Goal: Task Accomplishment & Management: Use online tool/utility

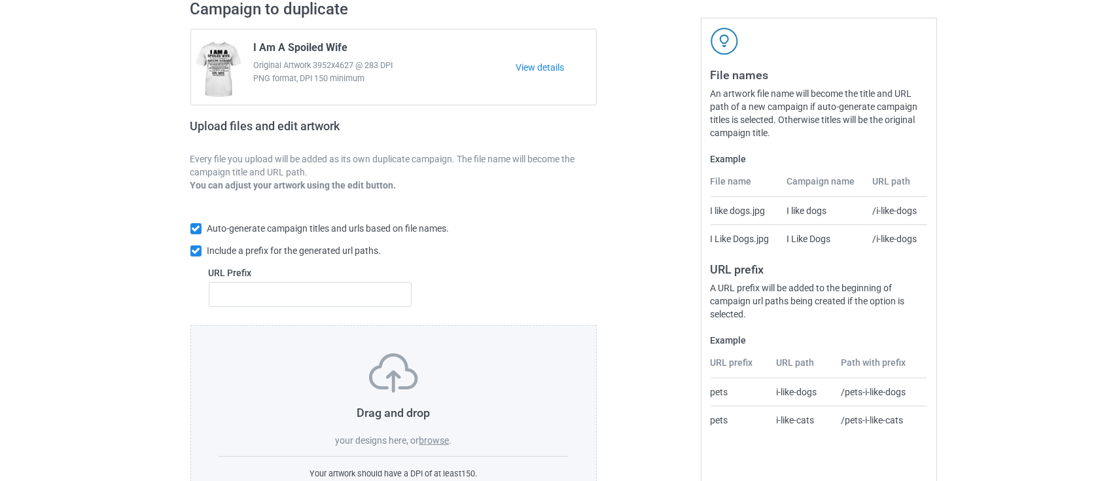
scroll to position [156, 0]
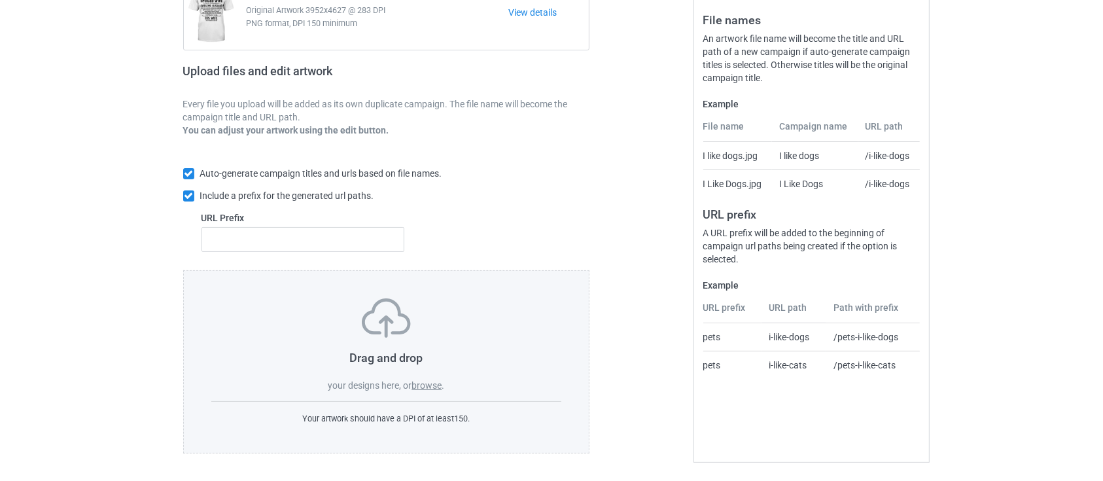
click at [424, 384] on label "browse" at bounding box center [426, 385] width 30 height 10
click at [0, 0] on input "browse" at bounding box center [0, 0] width 0 height 0
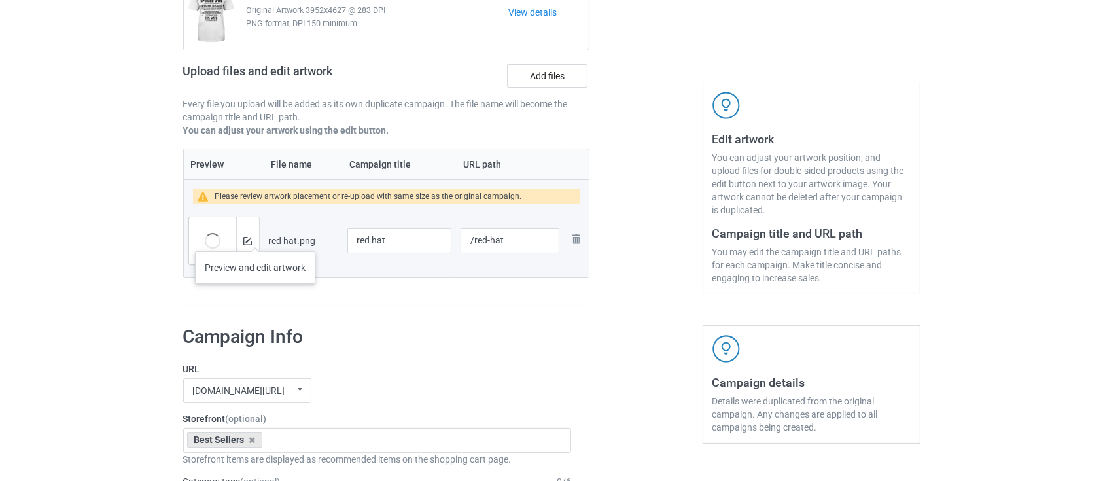
click at [254, 238] on div at bounding box center [247, 240] width 23 height 47
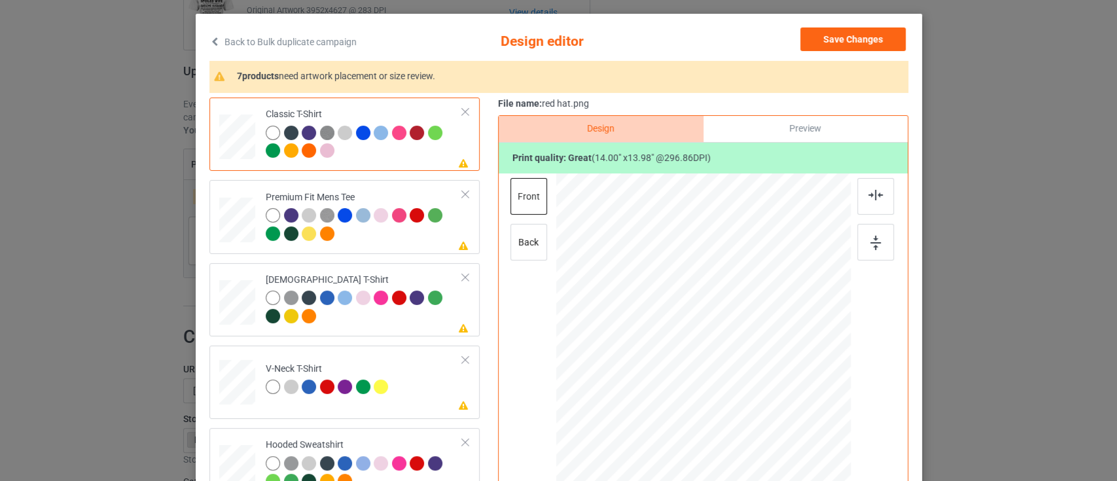
scroll to position [87, 0]
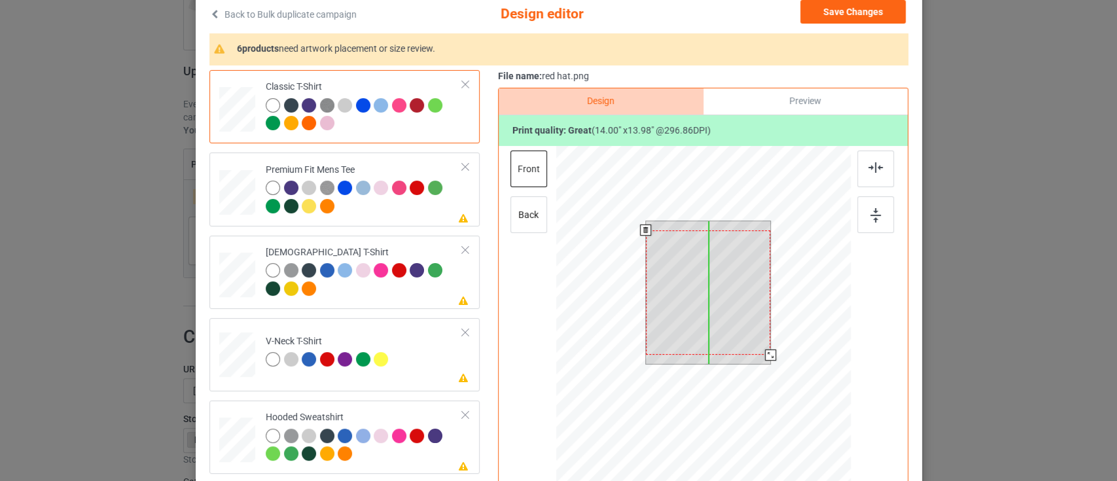
drag, startPoint x: 657, startPoint y: 285, endPoint x: 663, endPoint y: 294, distance: 10.9
click at [663, 294] on div at bounding box center [707, 292] width 125 height 124
click at [666, 309] on div at bounding box center [707, 292] width 125 height 124
click at [735, 268] on div at bounding box center [707, 295] width 125 height 124
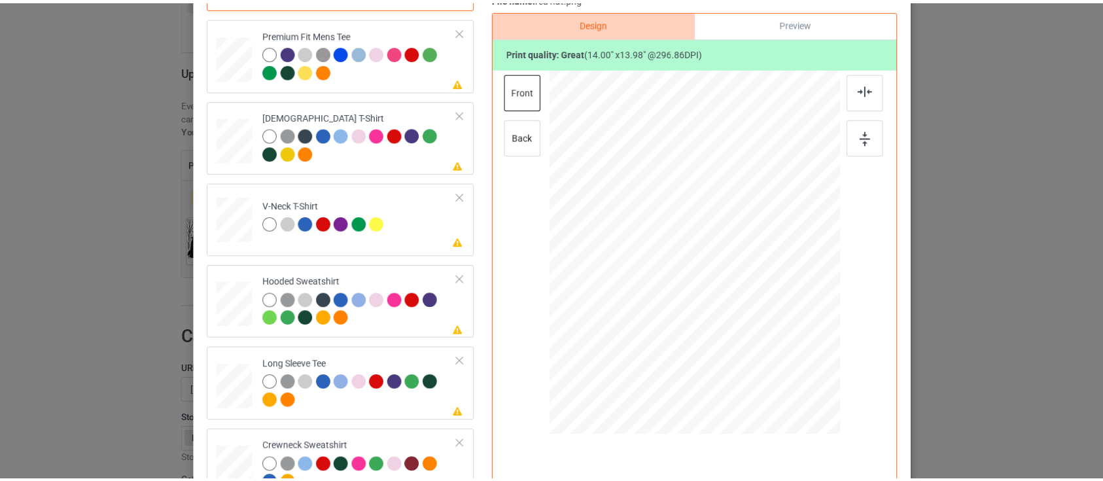
scroll to position [12, 0]
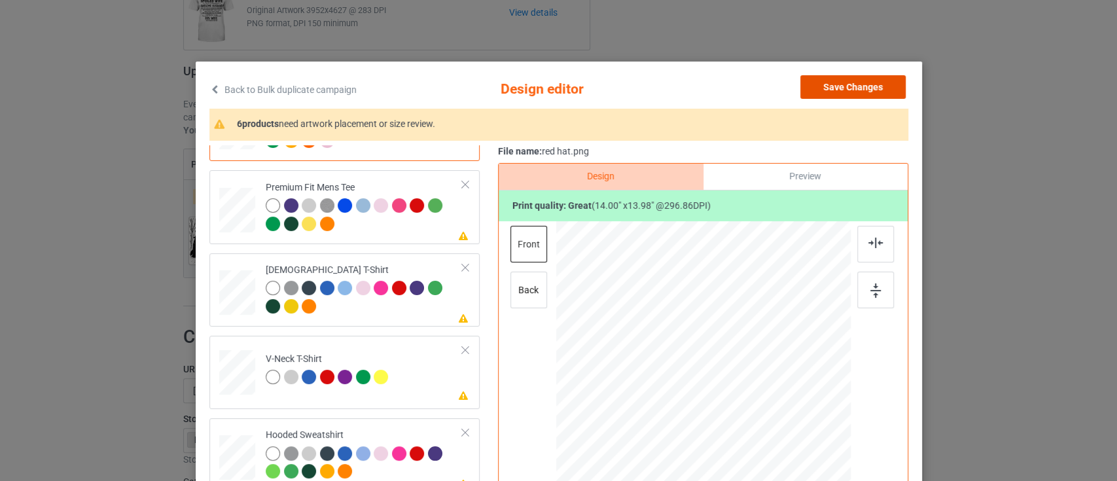
click at [832, 92] on button "Save Changes" at bounding box center [852, 87] width 105 height 24
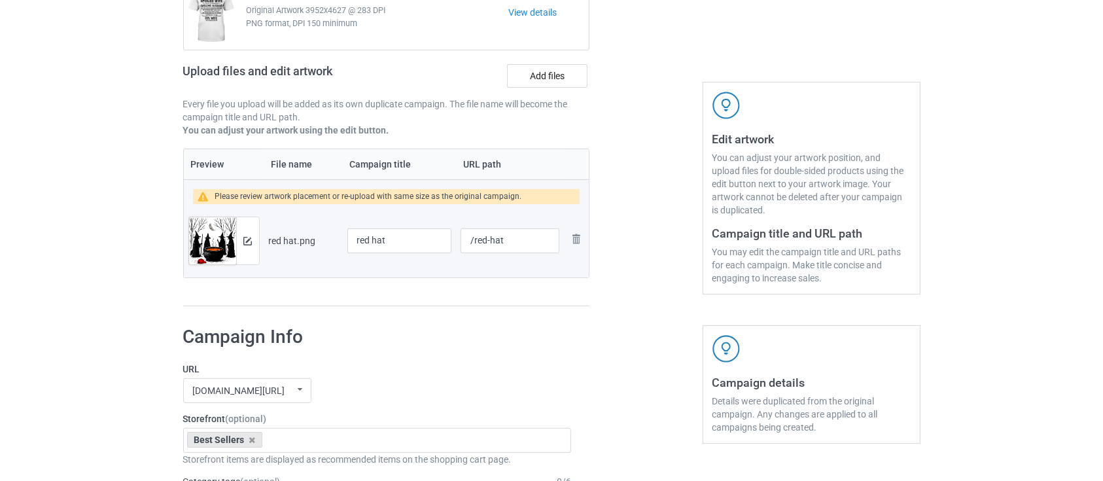
scroll to position [330, 0]
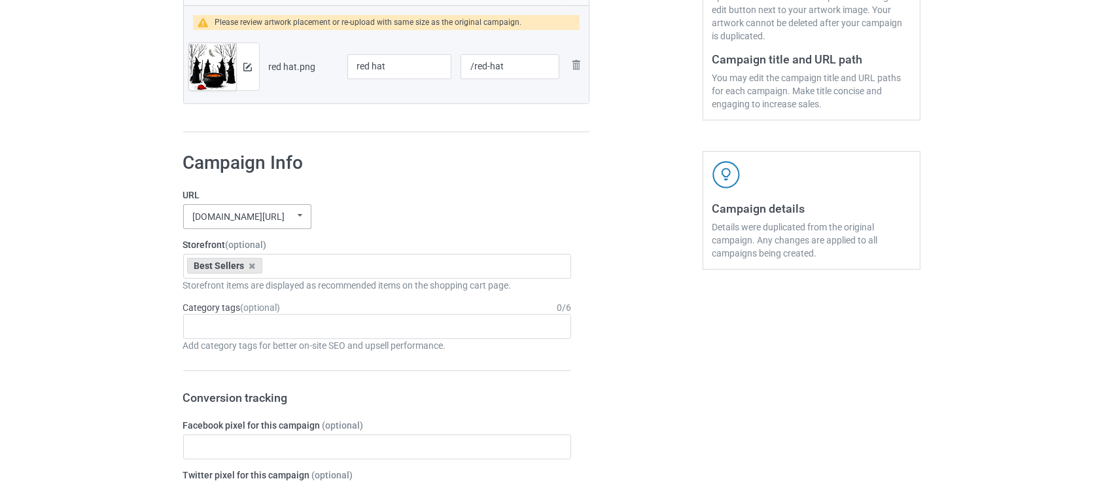
click at [277, 212] on div "[DOMAIN_NAME][URL]" at bounding box center [239, 216] width 92 height 9
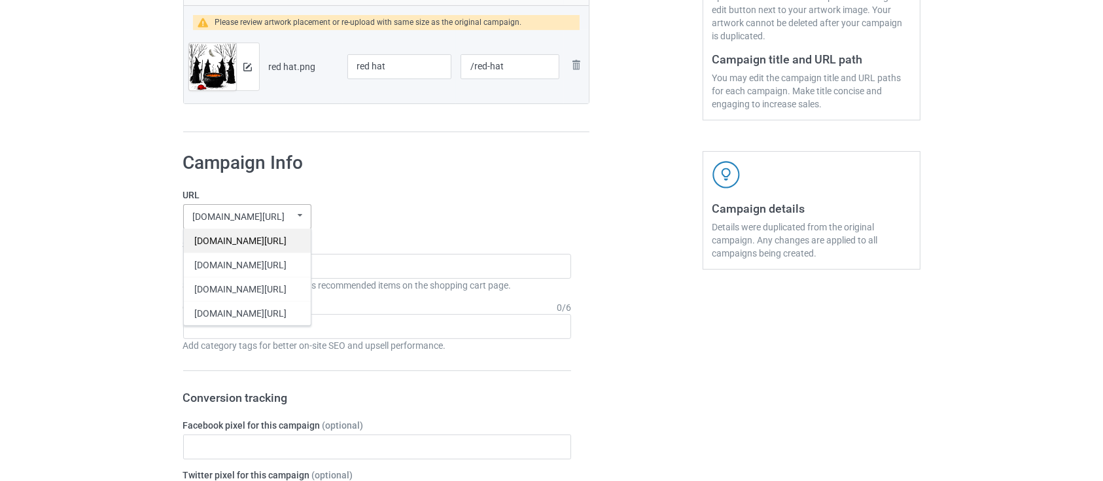
click at [260, 240] on div "[DOMAIN_NAME][URL]" at bounding box center [247, 240] width 127 height 24
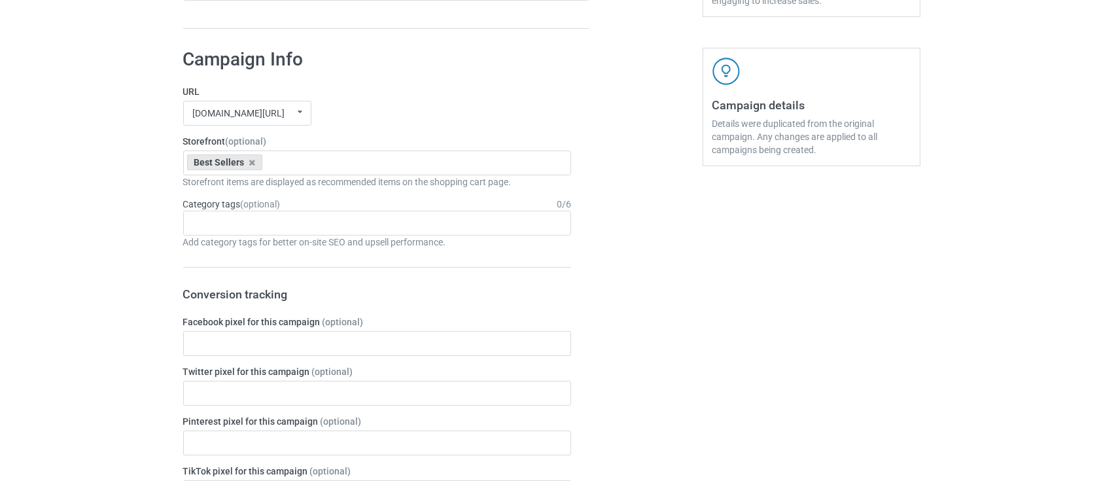
scroll to position [510, 0]
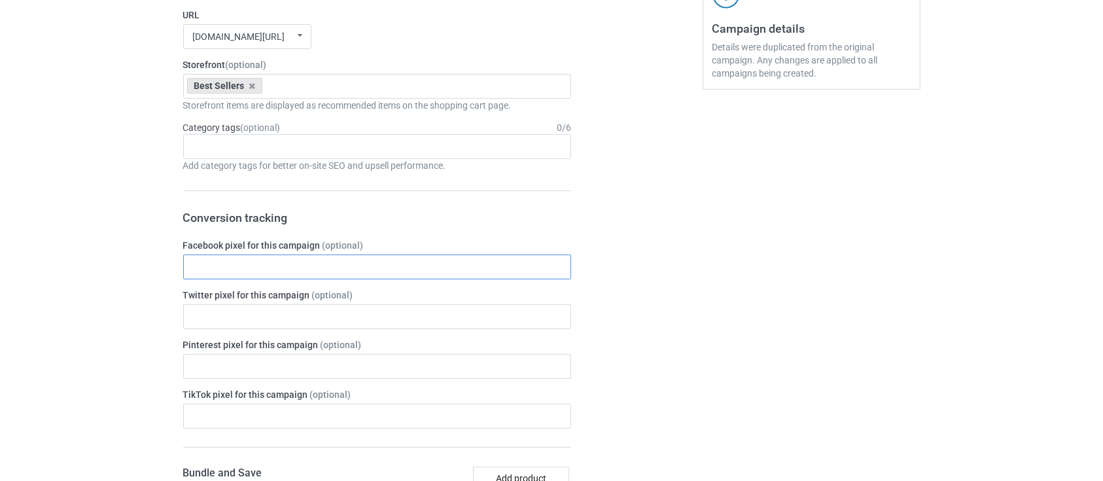
click at [245, 264] on input "text" at bounding box center [377, 266] width 389 height 25
paste input "811485386853729"
type input "811485386853729"
click at [246, 143] on div "Age > [DEMOGRAPHIC_DATA] > 1 Age > [DEMOGRAPHIC_DATA] Months > 1 Month Age > [D…" at bounding box center [377, 146] width 389 height 25
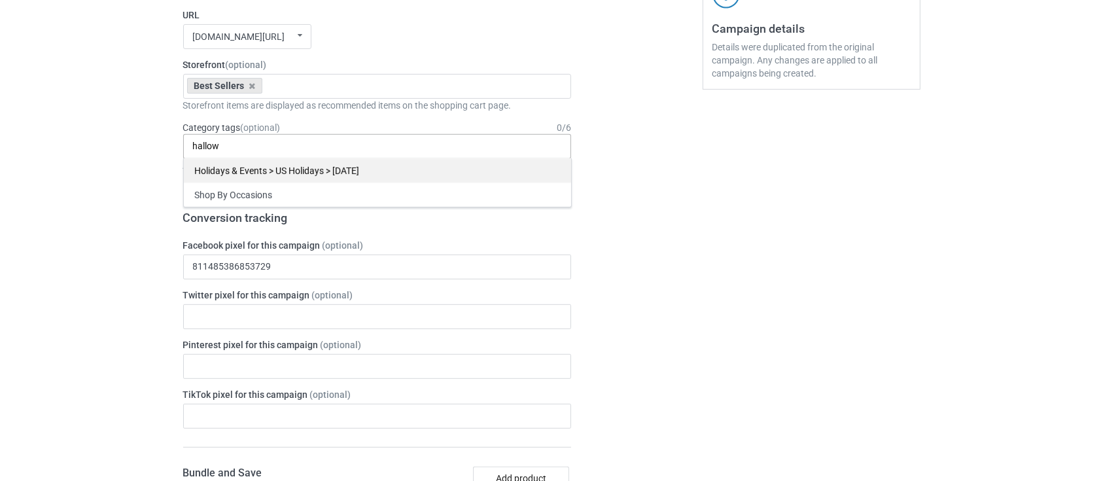
type input "hallow"
click at [247, 171] on div "Holidays & Events > US Holidays > [DATE]" at bounding box center [377, 170] width 387 height 24
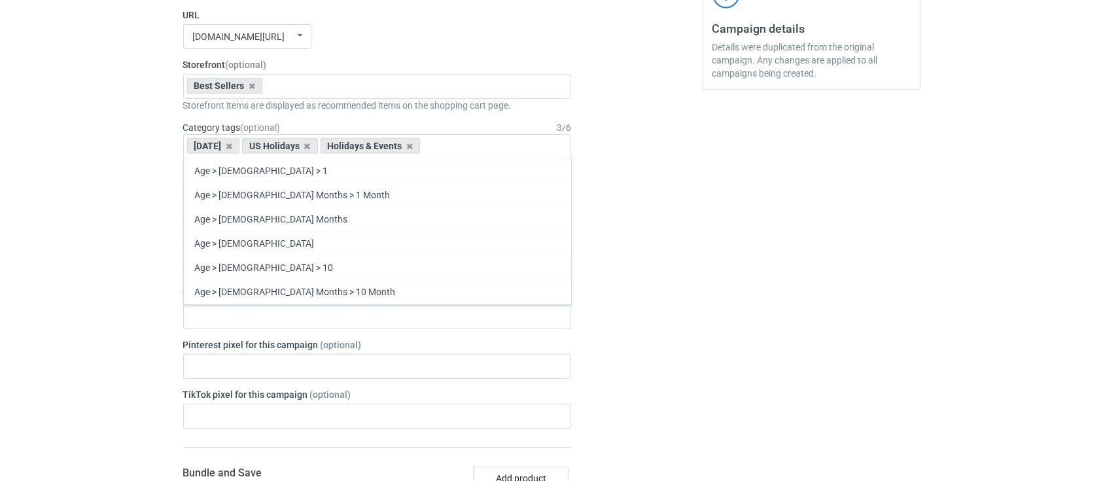
click at [101, 185] on div "Bulk duplicate campaign Campaign to duplicate I Am A Spoiled Wife Original Artw…" at bounding box center [551, 353] width 1103 height 1654
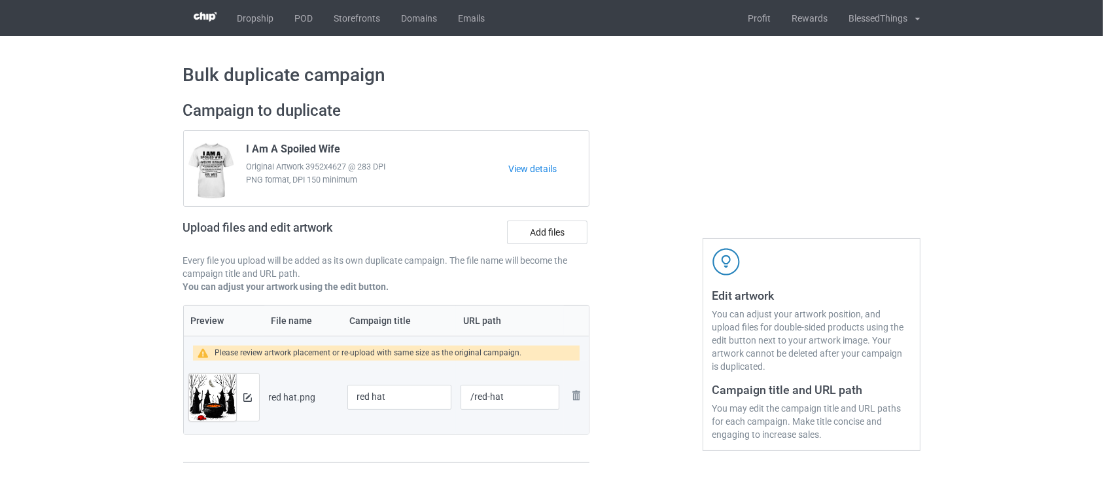
scroll to position [87, 0]
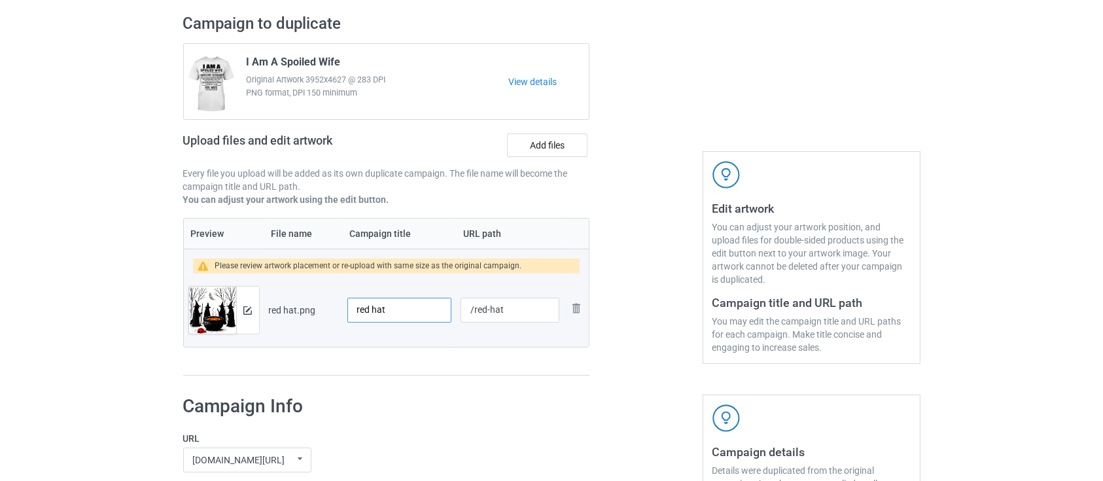
click at [372, 305] on input "red hat" at bounding box center [399, 310] width 105 height 25
drag, startPoint x: 391, startPoint y: 311, endPoint x: 334, endPoint y: 321, distance: 57.8
click at [334, 321] on tr "Preview and edit artwork red hat.png red hat /red-hat Remove file" at bounding box center [387, 309] width 406 height 73
paste input "[DATE] Witches Red Hat Cauldron, Human Rights Shirt, Rights Shirt for Women, Wo…"
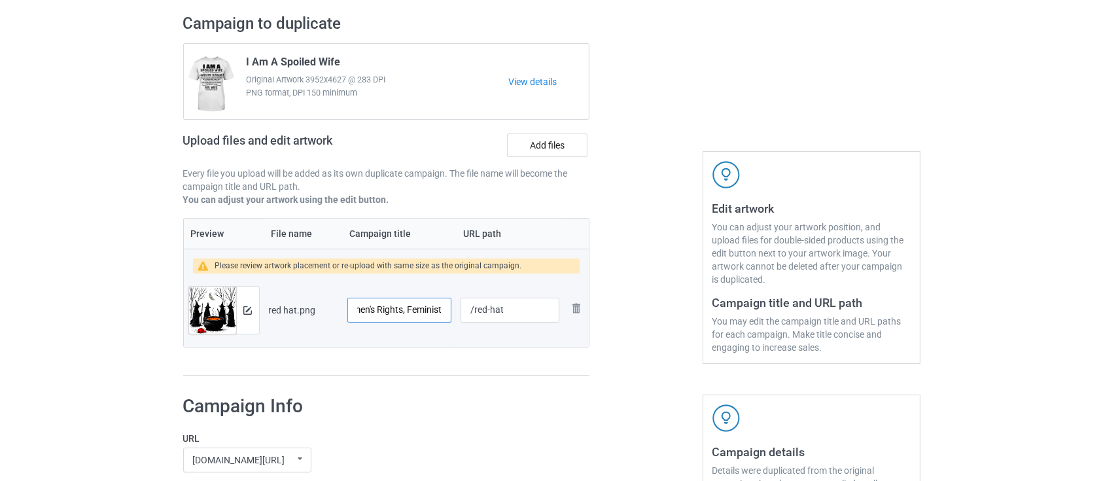
type input "[DATE] Witches Red Hat Cauldron, Human Rights Shirt, Rights Shirt for Women, Wo…"
click at [437, 342] on td "[DATE] Witches Red Hat Cauldron, Human Rights Shirt, Rights Shirt for Women, Wo…" at bounding box center [400, 309] width 114 height 73
drag, startPoint x: 473, startPoint y: 313, endPoint x: 517, endPoint y: 308, distance: 44.7
click at [517, 308] on input "/red-hat" at bounding box center [510, 310] width 98 height 25
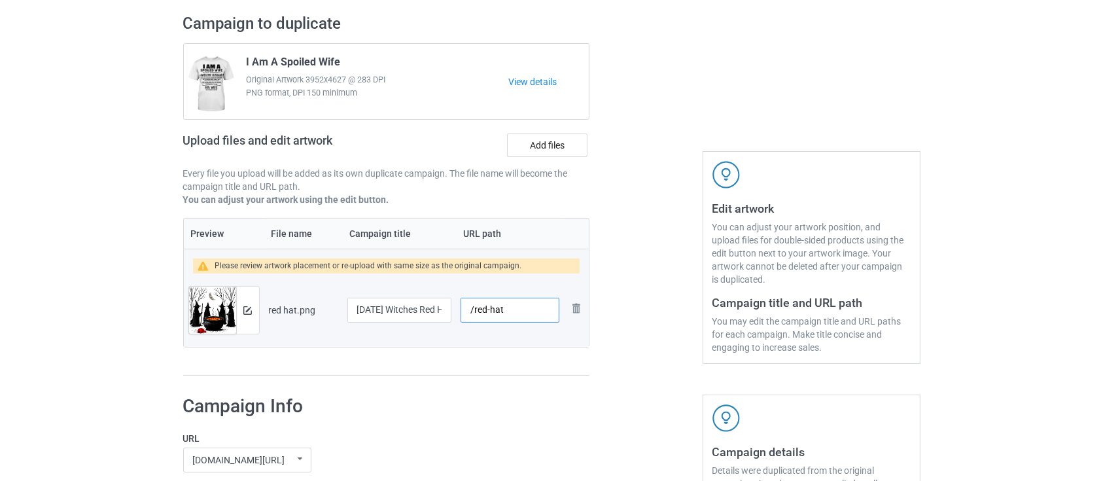
click at [517, 308] on input "/red-hat" at bounding box center [510, 310] width 98 height 25
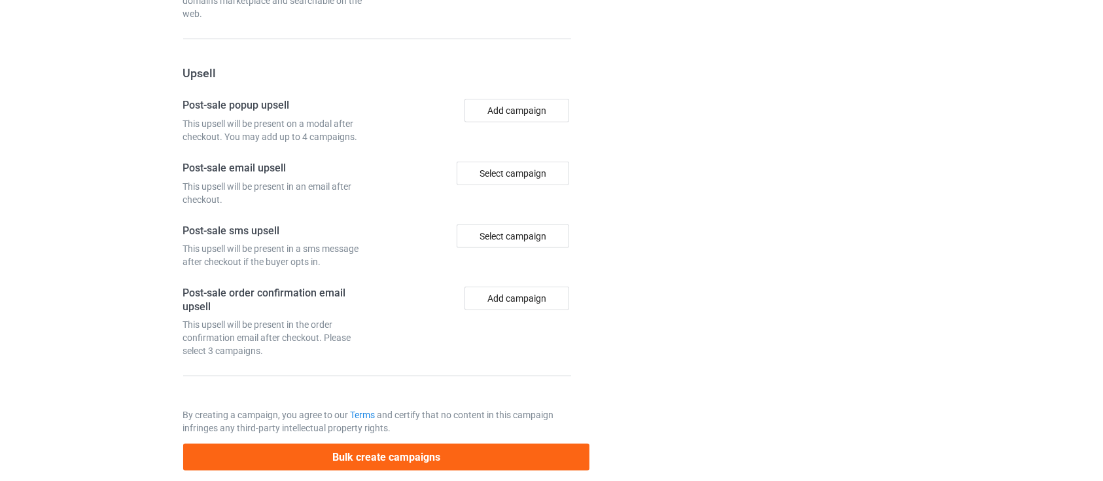
scroll to position [1208, 0]
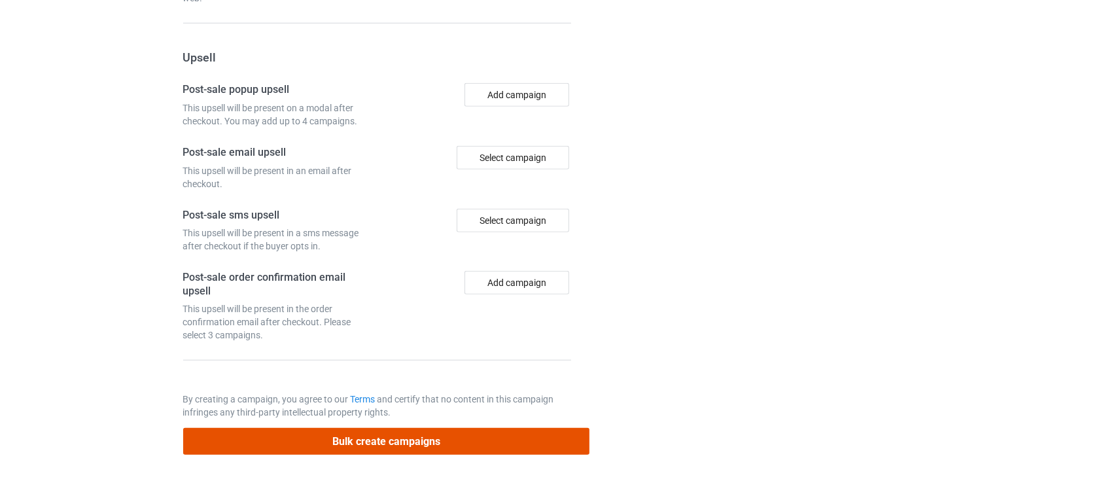
click at [426, 441] on button "Bulk create campaigns" at bounding box center [386, 441] width 407 height 27
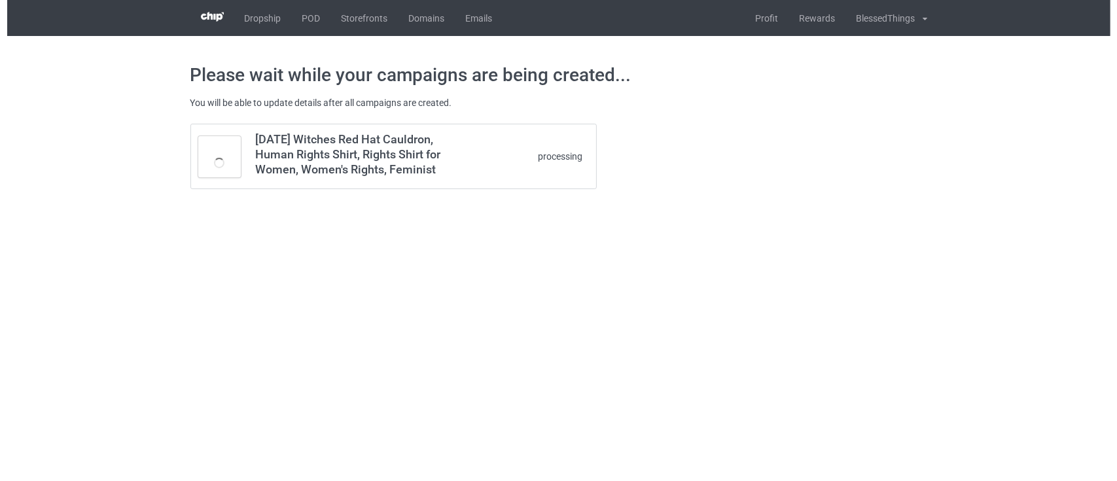
scroll to position [0, 0]
drag, startPoint x: 371, startPoint y: 150, endPoint x: 440, endPoint y: 183, distance: 75.8
click at [440, 183] on td "[DATE] Witches Red Hat Cauldron, Human Rights Shirt, Rights Shirt for Women, Wo…" at bounding box center [358, 156] width 221 height 64
click at [413, 142] on h3 "[DATE] Witches Red Hat Cauldron, Human Rights Shirt, Rights Shirt for Women, Wo…" at bounding box center [358, 153] width 207 height 45
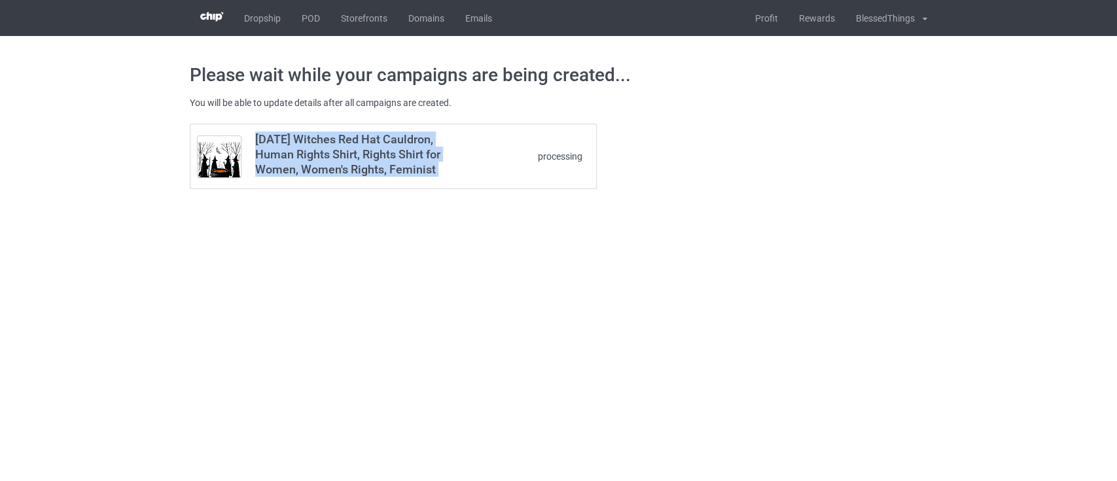
click at [413, 142] on h3 "[DATE] Witches Red Hat Cauldron, Human Rights Shirt, Rights Shirt for Women, Wo…" at bounding box center [358, 153] width 207 height 45
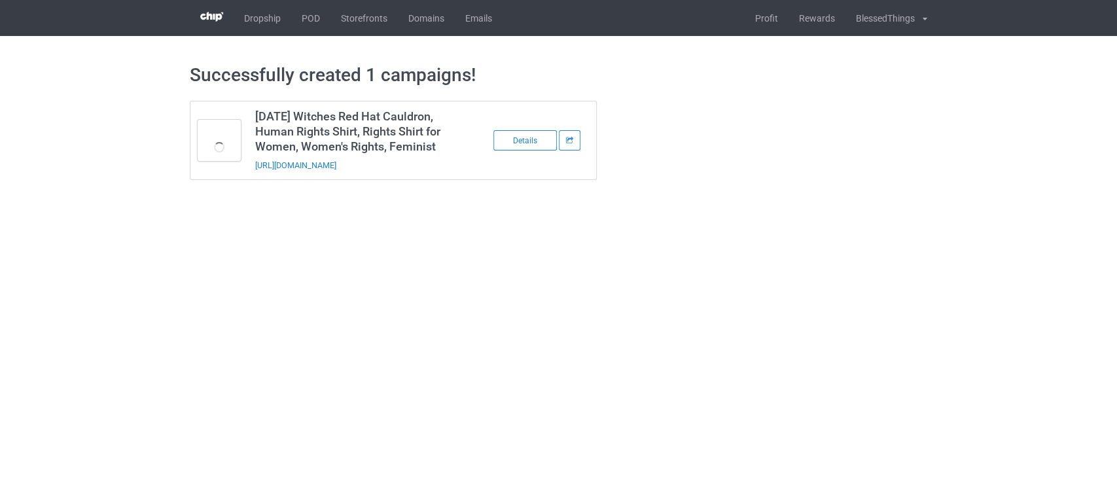
click at [413, 142] on h3 "[DATE] Witches Red Hat Cauldron, Human Rights Shirt, Rights Shirt for Women, Wo…" at bounding box center [358, 131] width 207 height 45
click at [451, 156] on td "[DATE] Witches Red Hat Cauldron, Human Rights Shirt, Rights Shirt for Women, Wo…" at bounding box center [358, 140] width 221 height 78
click at [336, 165] on link "[URL][DOMAIN_NAME]" at bounding box center [295, 165] width 81 height 10
